Goal: Use online tool/utility: Utilize a website feature to perform a specific function

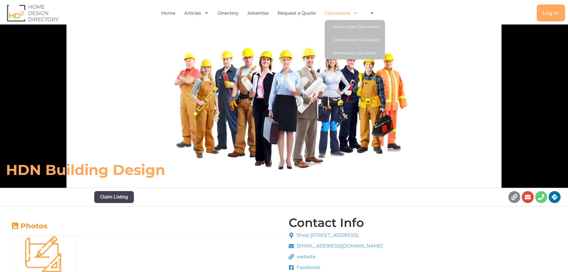
click at [350, 11] on link "Calculators" at bounding box center [341, 13] width 33 height 14
click at [351, 52] on link "Renovation Calculator" at bounding box center [355, 52] width 60 height 13
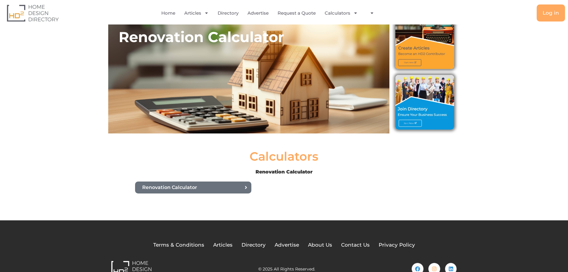
scroll to position [39, 0]
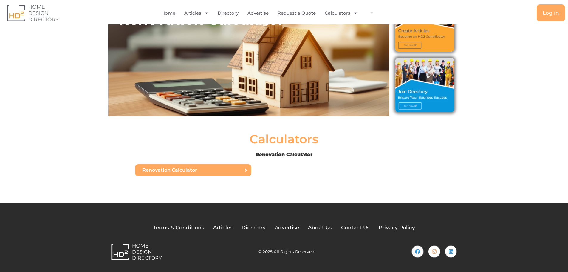
click at [199, 175] on link "Renovation Calculator" at bounding box center [193, 170] width 116 height 12
